Goal: Contribute content: Add original content to the website for others to see

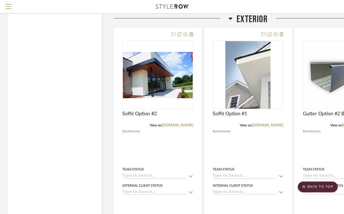
click at [230, 17] on icon at bounding box center [230, 18] width 4 height 6
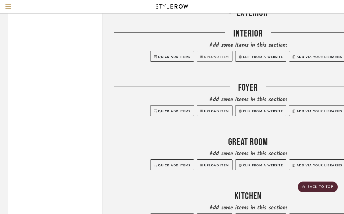
click at [221, 56] on button "Upload Item" at bounding box center [215, 56] width 36 height 11
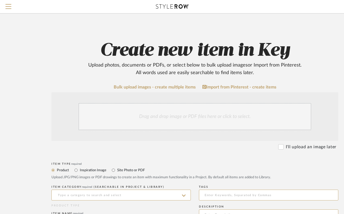
click at [160, 110] on div "Drag and drop image or PDF files here or click to select." at bounding box center [194, 116] width 233 height 27
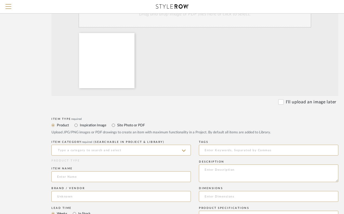
scroll to position [111, 0]
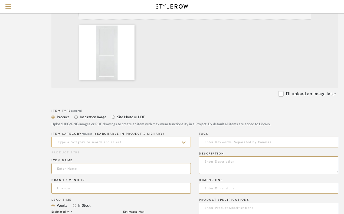
click at [144, 138] on input at bounding box center [120, 142] width 139 height 11
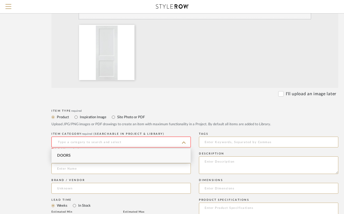
click at [131, 154] on div "Doors" at bounding box center [121, 156] width 139 height 14
type input "Doors"
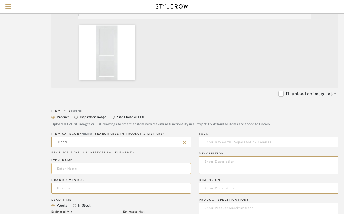
click at [97, 167] on input at bounding box center [120, 168] width 139 height 11
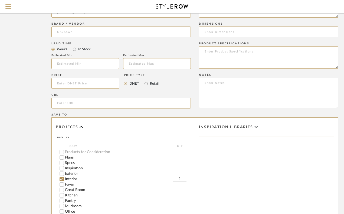
scroll to position [267, 0]
type input "[PERSON_NAME] Door"
click at [230, 57] on textarea at bounding box center [268, 57] width 139 height 22
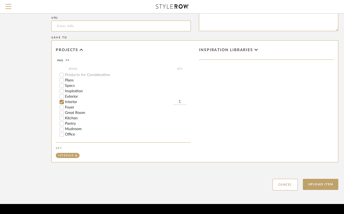
scroll to position [359, 0]
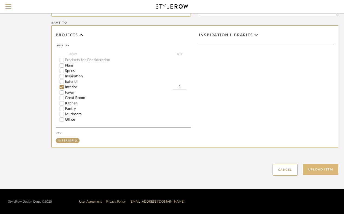
type textarea "Painted Color: TBD Hinge Color: Black"
click at [317, 171] on button "Upload Item" at bounding box center [321, 169] width 36 height 11
